Goal: Navigation & Orientation: Find specific page/section

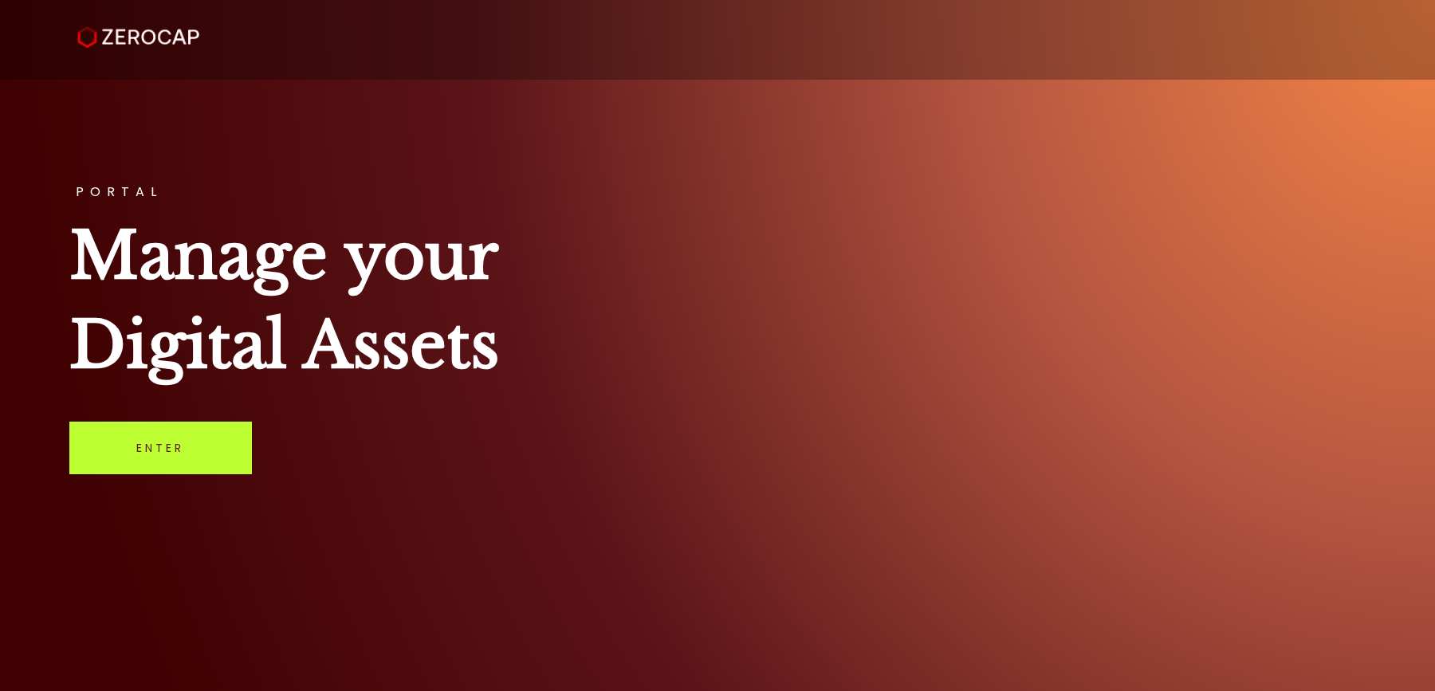
click at [219, 464] on link "Enter" at bounding box center [160, 448] width 183 height 53
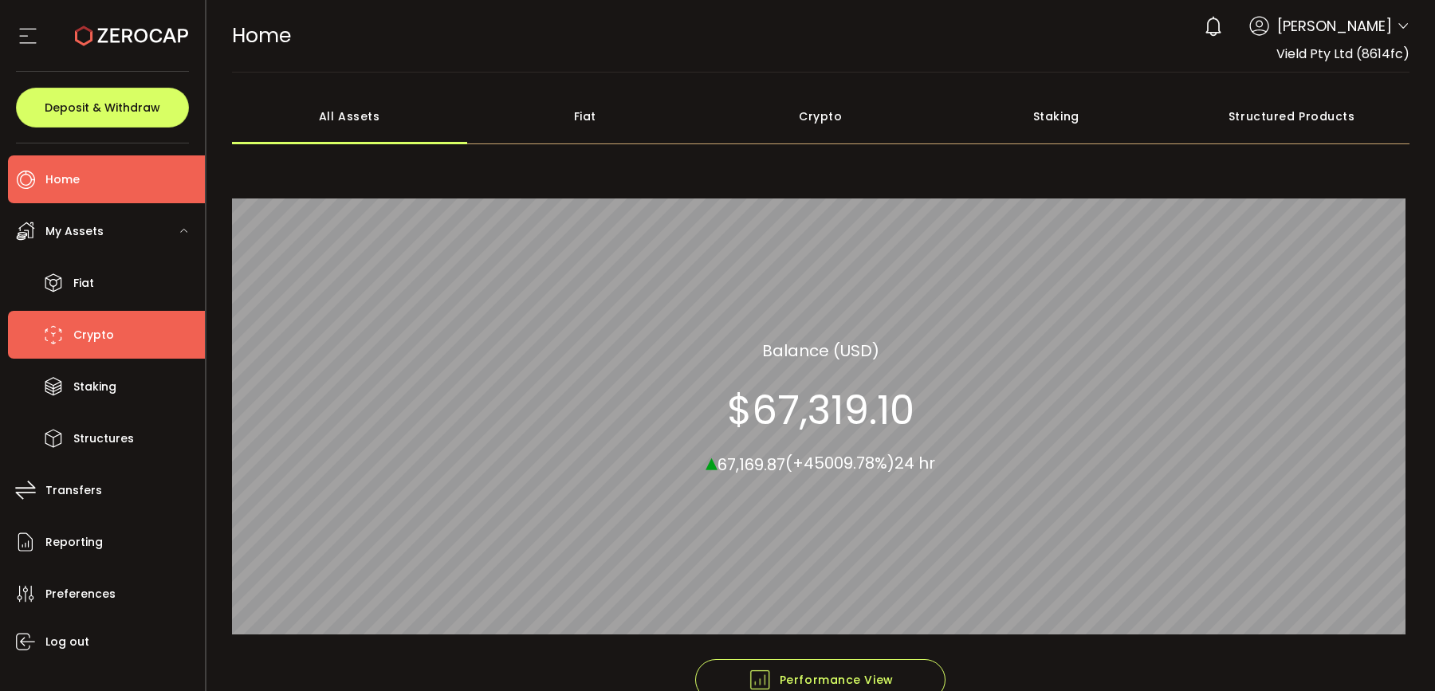
click at [184, 346] on li "Crypto" at bounding box center [106, 335] width 197 height 48
